Goal: Information Seeking & Learning: Learn about a topic

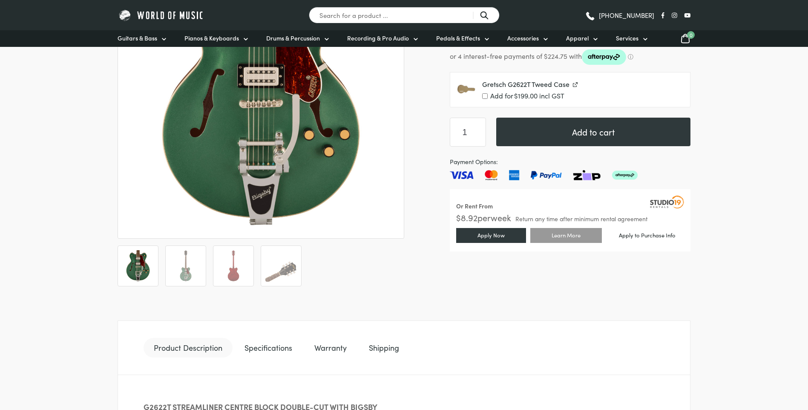
scroll to position [256, 0]
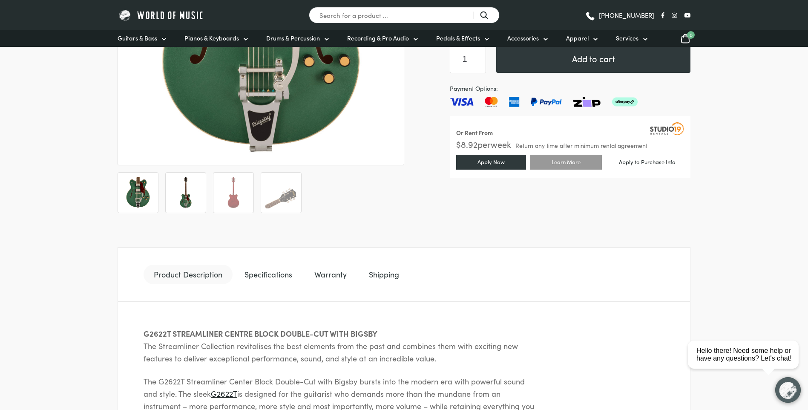
click at [176, 202] on img at bounding box center [186, 193] width 32 height 32
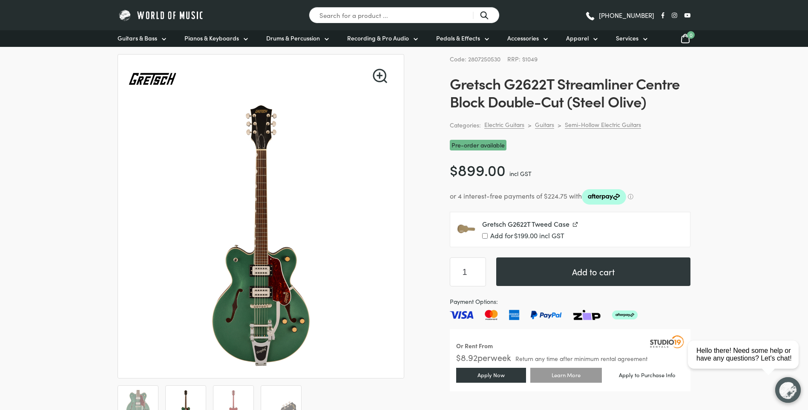
scroll to position [0, 0]
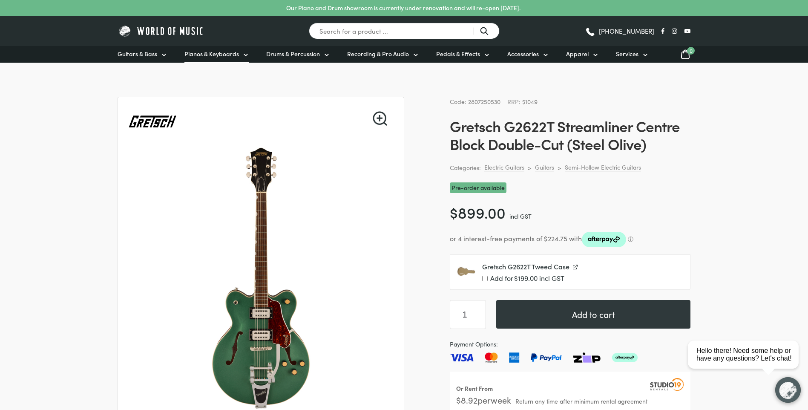
click at [220, 53] on span "Pianos & Keyboards" at bounding box center [212, 53] width 55 height 9
click at [236, 54] on span "Pianos & Keyboards" at bounding box center [212, 53] width 55 height 9
click at [245, 52] on icon at bounding box center [245, 55] width 7 height 7
click at [369, 34] on input "Search for a product ..." at bounding box center [404, 31] width 191 height 17
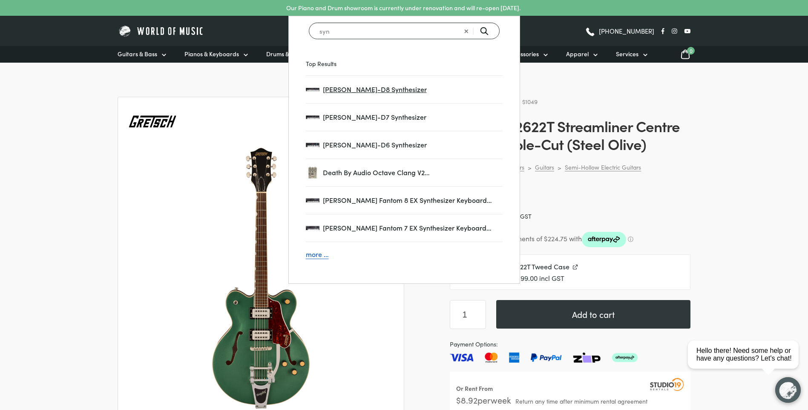
type input "syn"
click at [380, 88] on span "Roland JUNO-D8 Synthesizer" at bounding box center [413, 89] width 180 height 11
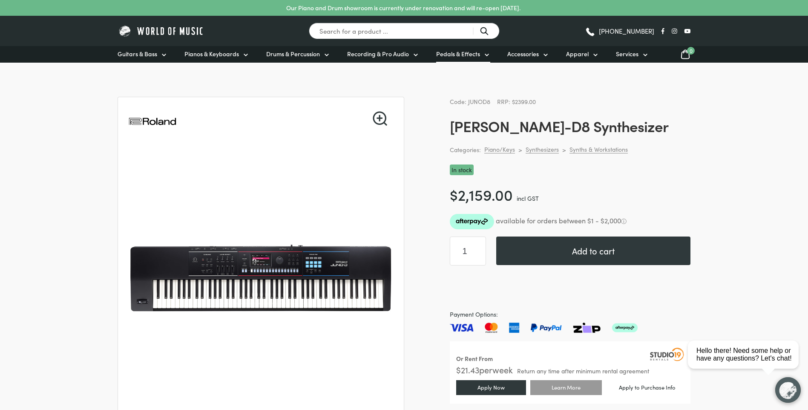
click at [478, 58] on link "Pedals & Effects" at bounding box center [463, 54] width 54 height 17
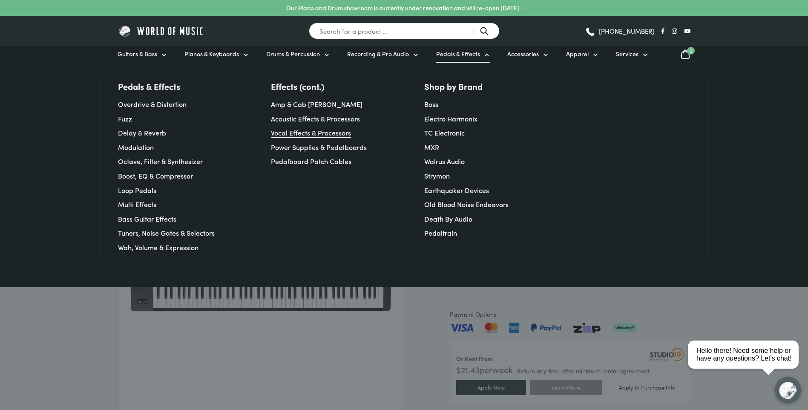
click at [338, 132] on link "Vocal Effects & Processors" at bounding box center [311, 132] width 80 height 9
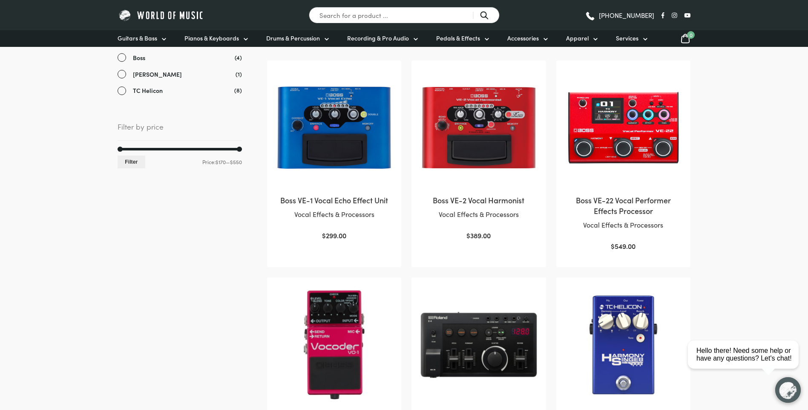
scroll to position [43, 0]
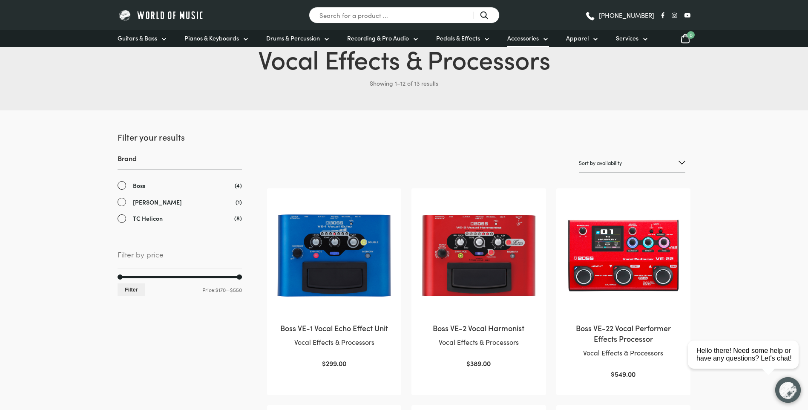
click at [509, 40] on span "Accessories" at bounding box center [524, 38] width 32 height 9
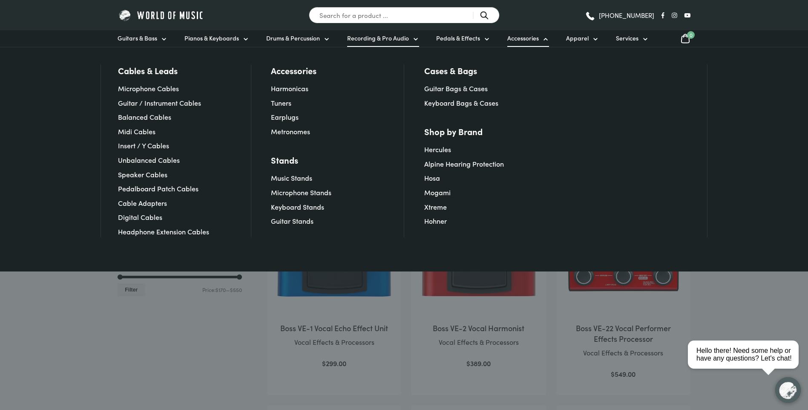
click at [387, 39] on span "Recording & Pro Audio" at bounding box center [378, 38] width 62 height 9
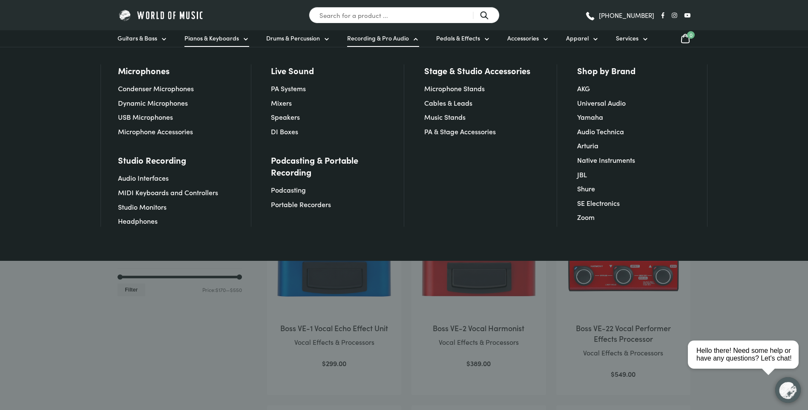
click at [242, 38] on icon at bounding box center [245, 39] width 7 height 7
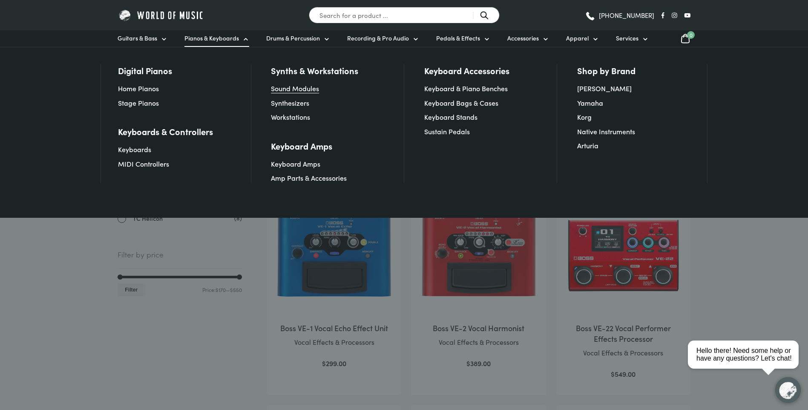
click at [301, 85] on link "Sound Modules" at bounding box center [295, 88] width 48 height 9
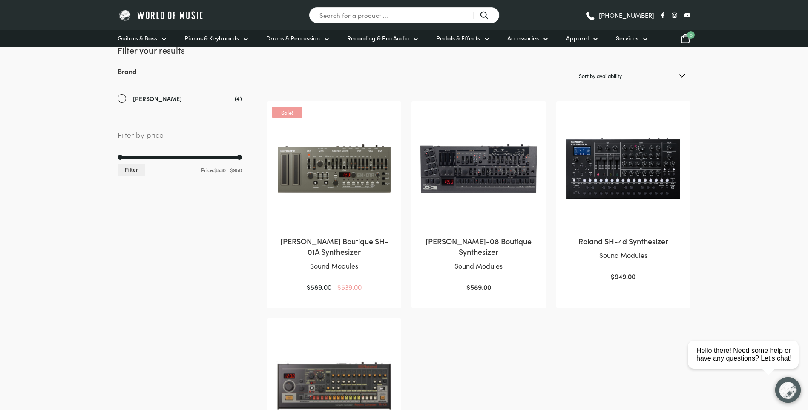
scroll to position [128, 0]
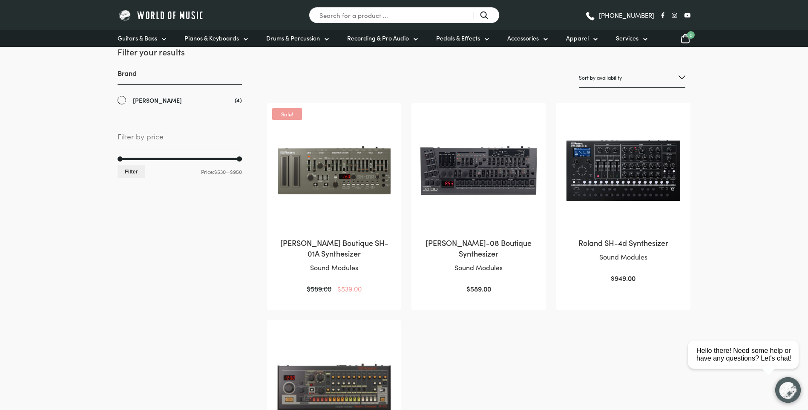
click at [650, 163] on img at bounding box center [623, 170] width 117 height 117
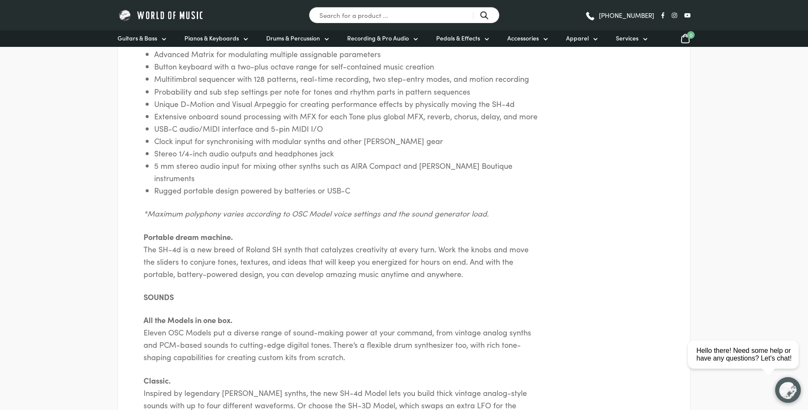
scroll to position [639, 0]
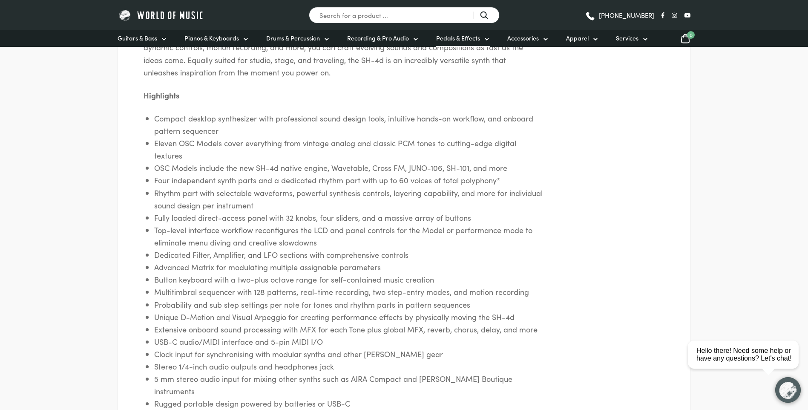
click at [465, 38] on span "Pedals & Effects" at bounding box center [458, 38] width 44 height 9
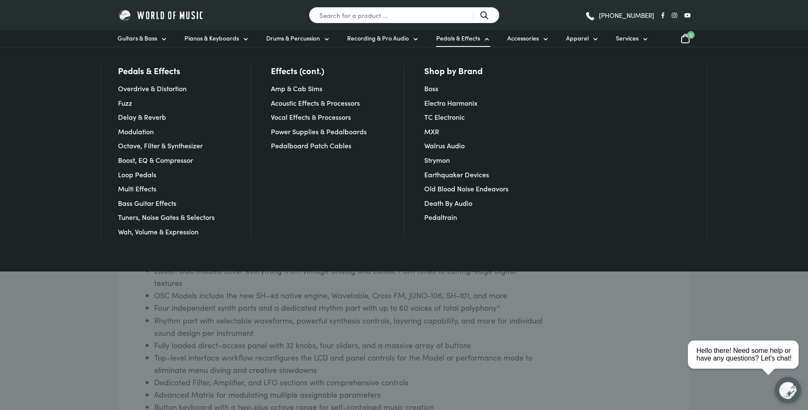
scroll to position [511, 0]
